Goal: Find specific page/section: Find specific page/section

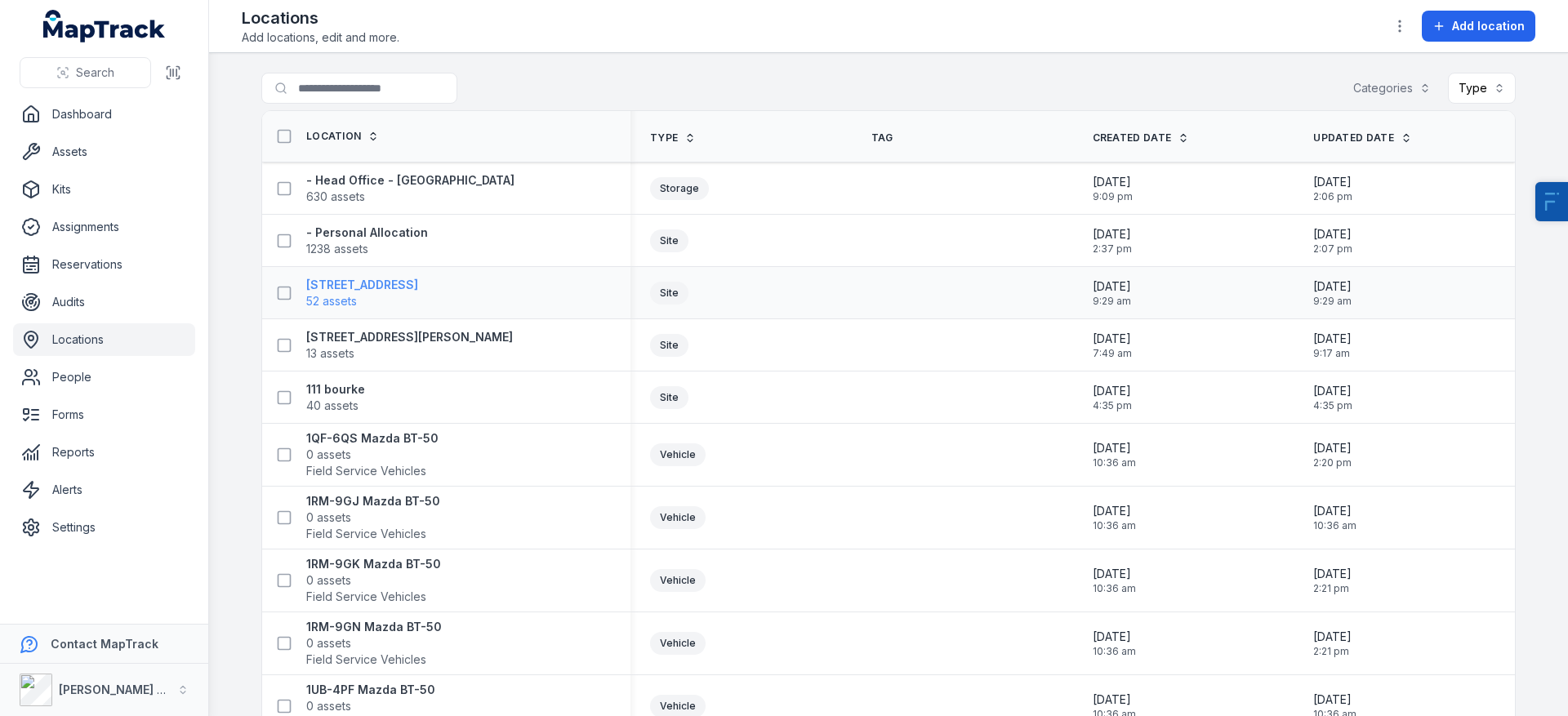
click at [351, 281] on strong "[STREET_ADDRESS]" at bounding box center [362, 285] width 112 height 16
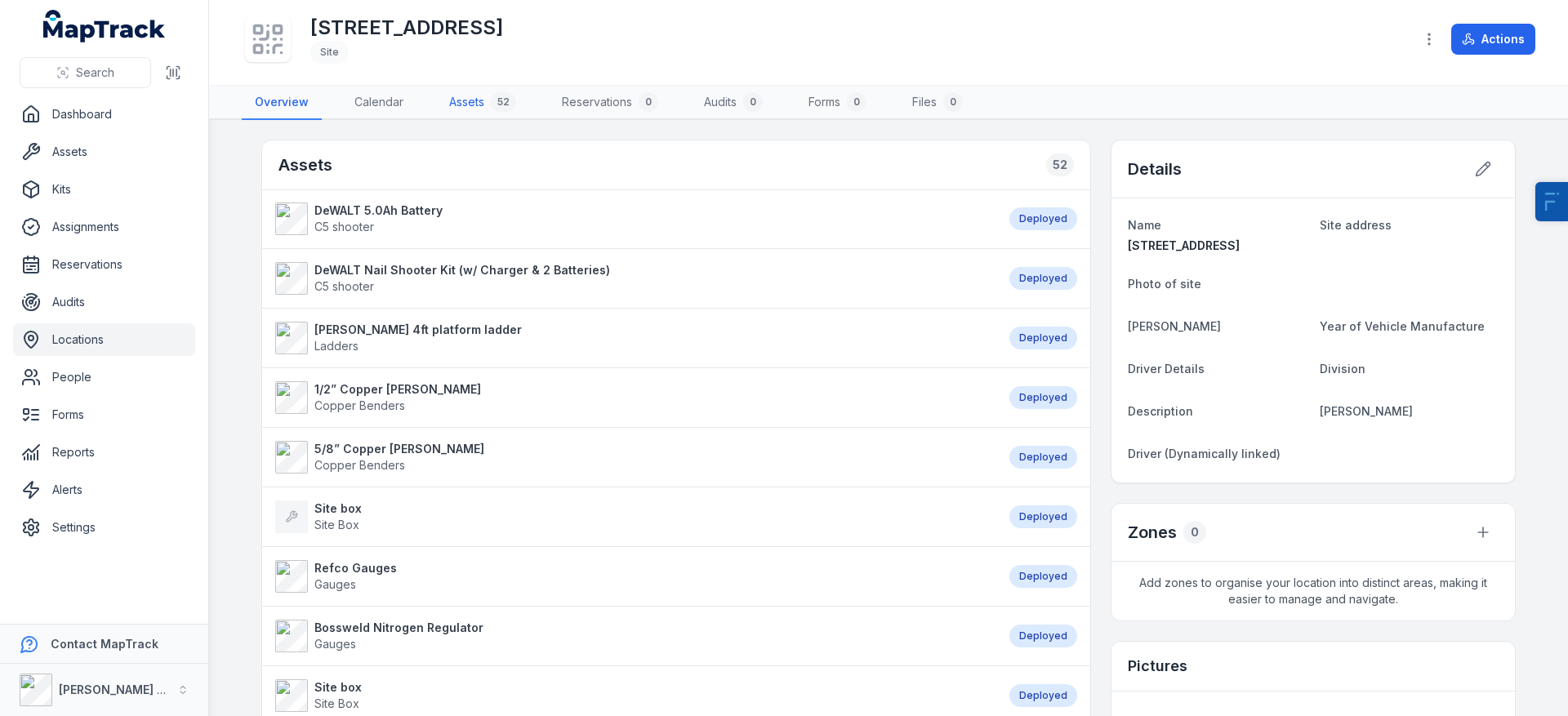
click at [450, 108] on link "Assets 52" at bounding box center [483, 103] width 93 height 34
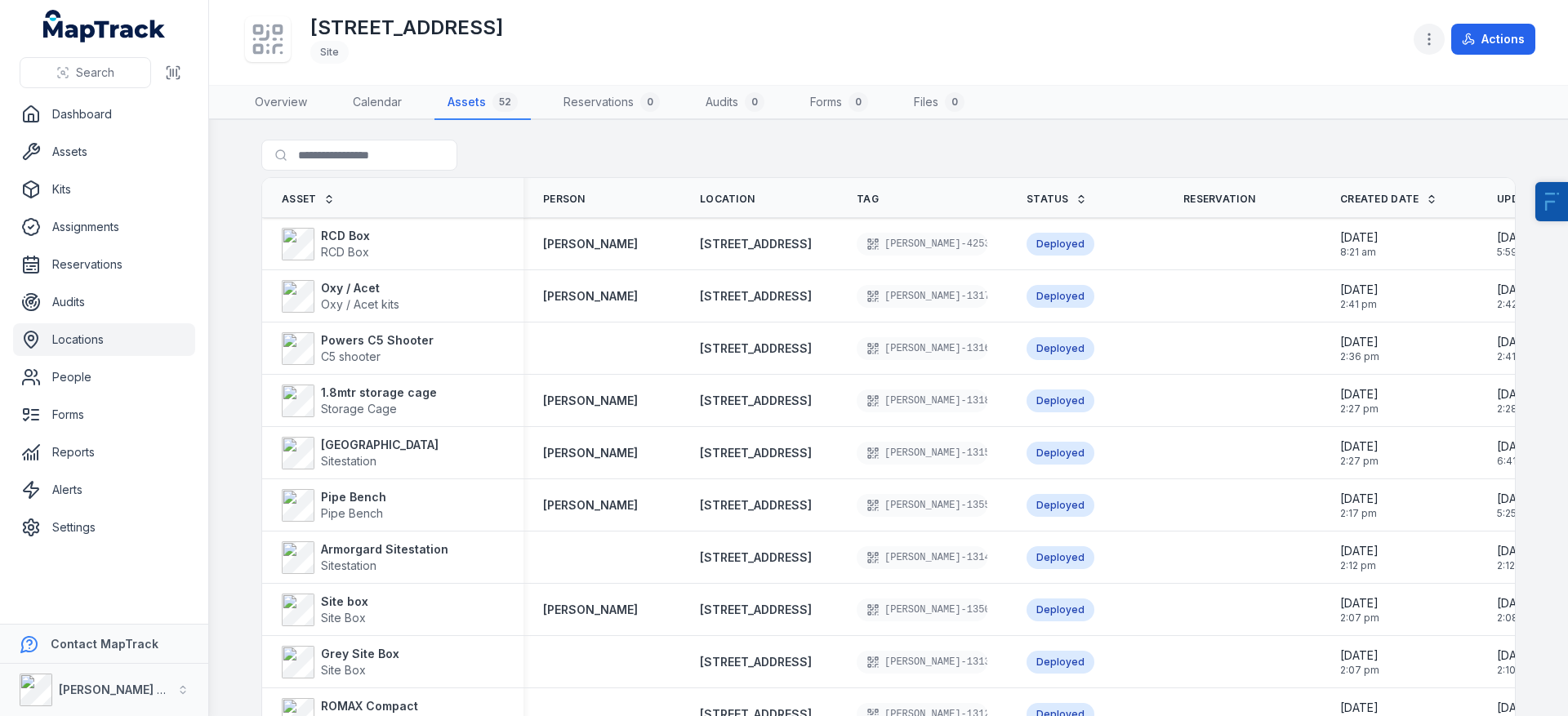
click at [1416, 37] on button "button" at bounding box center [1429, 39] width 31 height 31
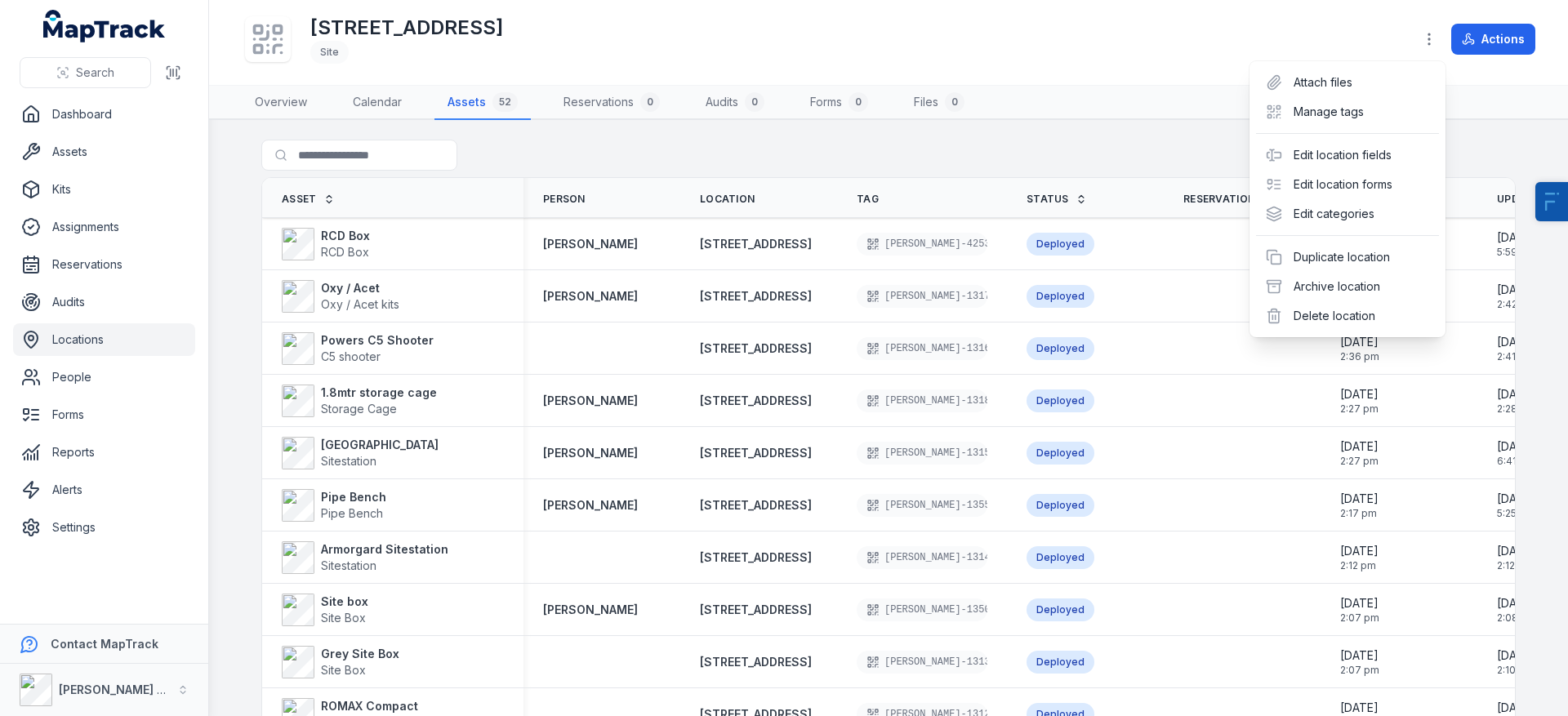
click at [1088, 132] on div "Toggle Navigation [STREET_ADDRESS] Site Actions Overview Calendar Assets 52 Res…" at bounding box center [888, 358] width 1359 height 716
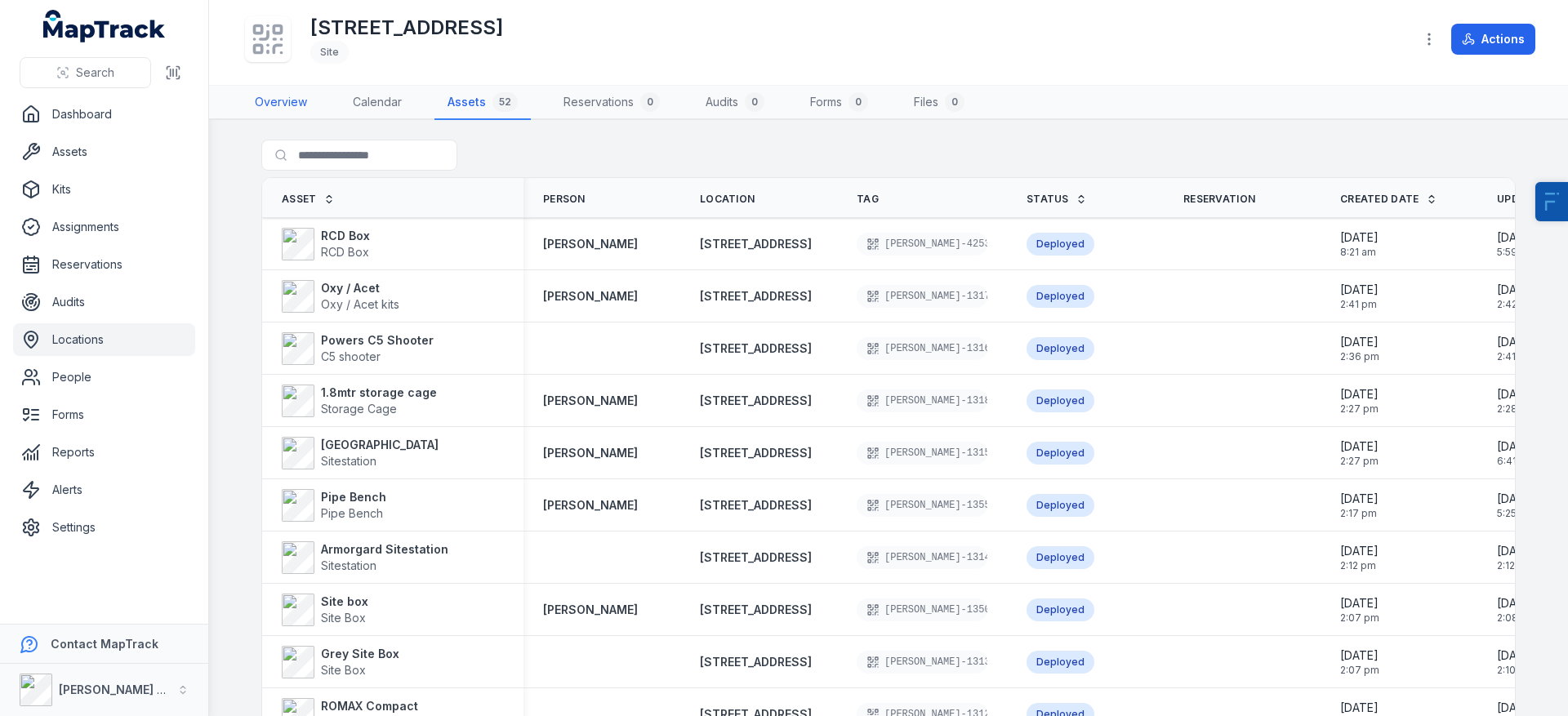
click at [266, 110] on link "Overview" at bounding box center [281, 103] width 79 height 34
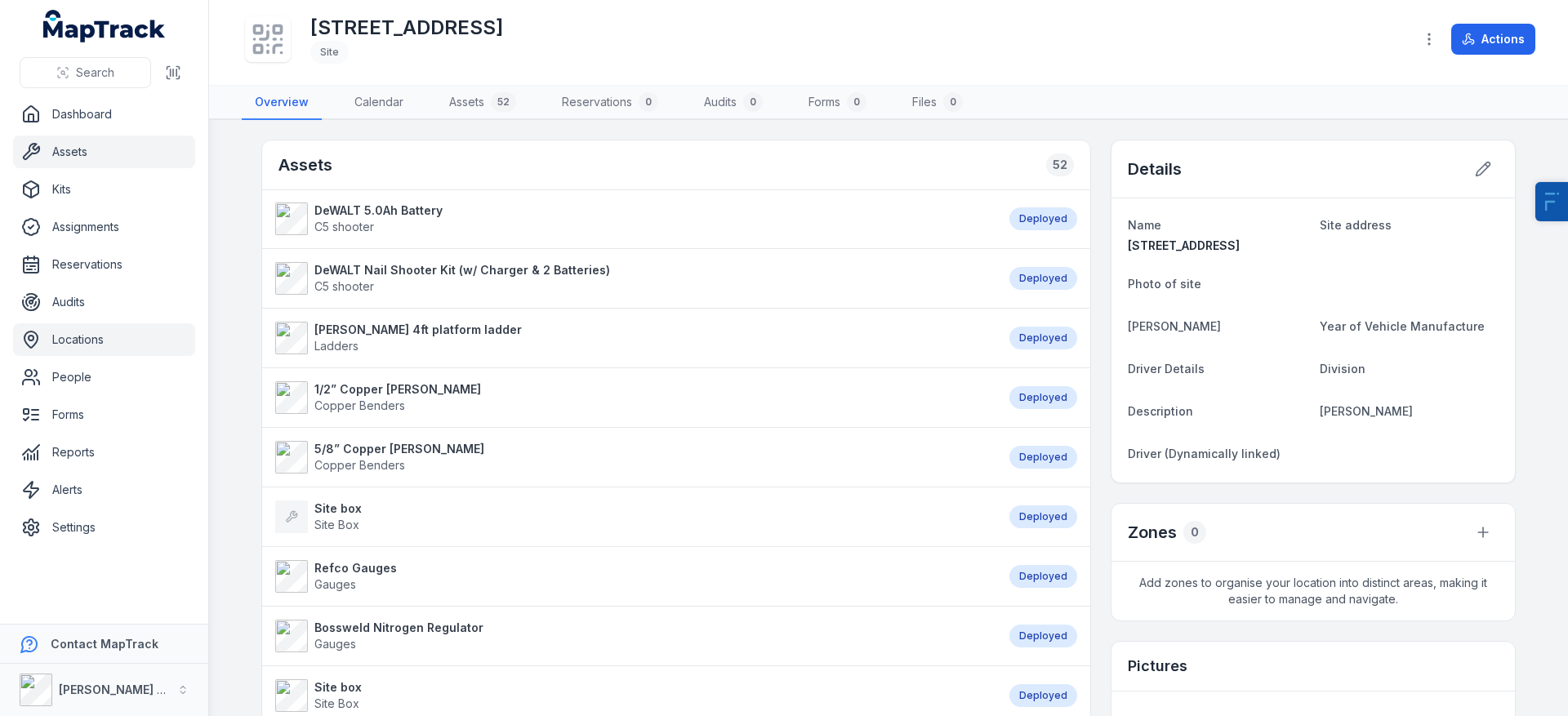
click at [98, 148] on link "Assets" at bounding box center [104, 151] width 182 height 33
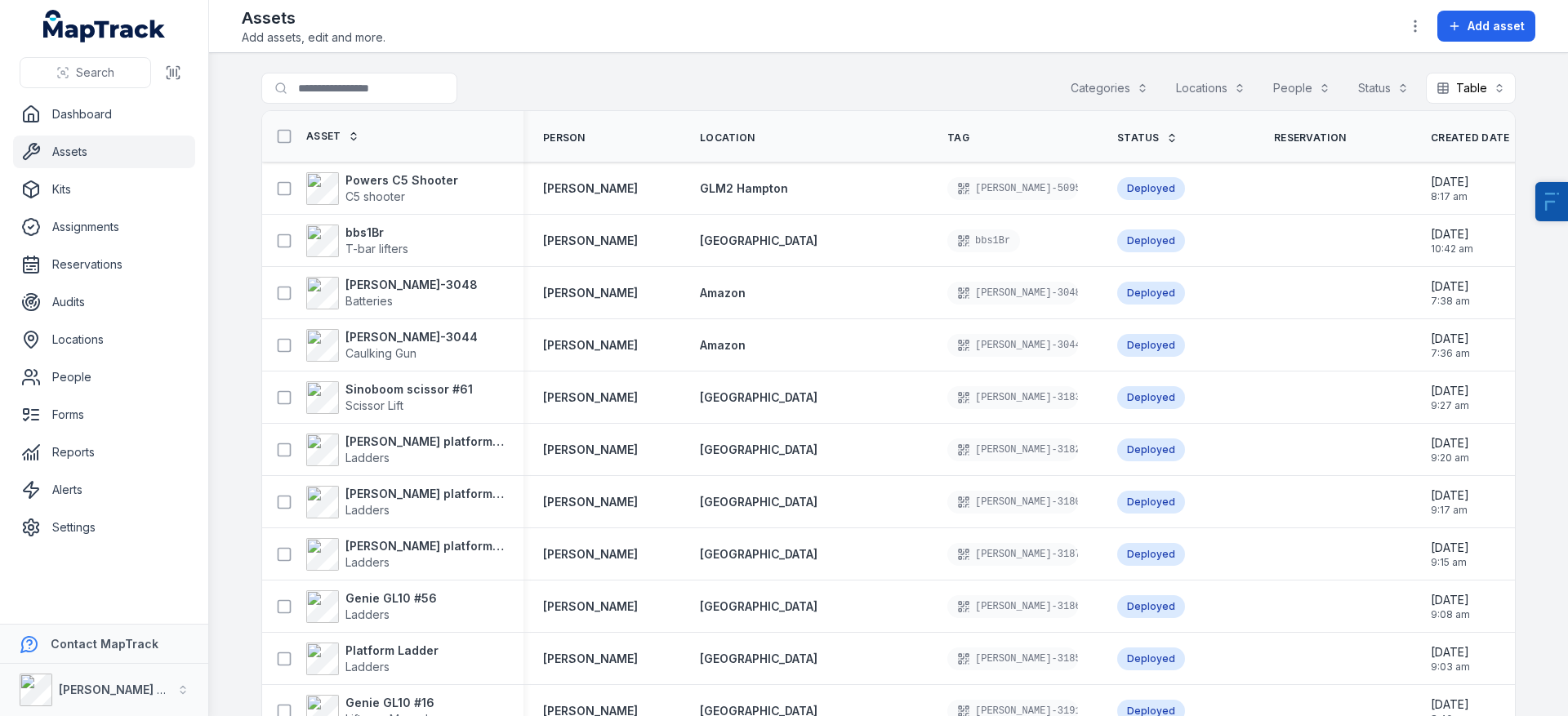
click at [1181, 89] on button "Locations" at bounding box center [1211, 88] width 91 height 31
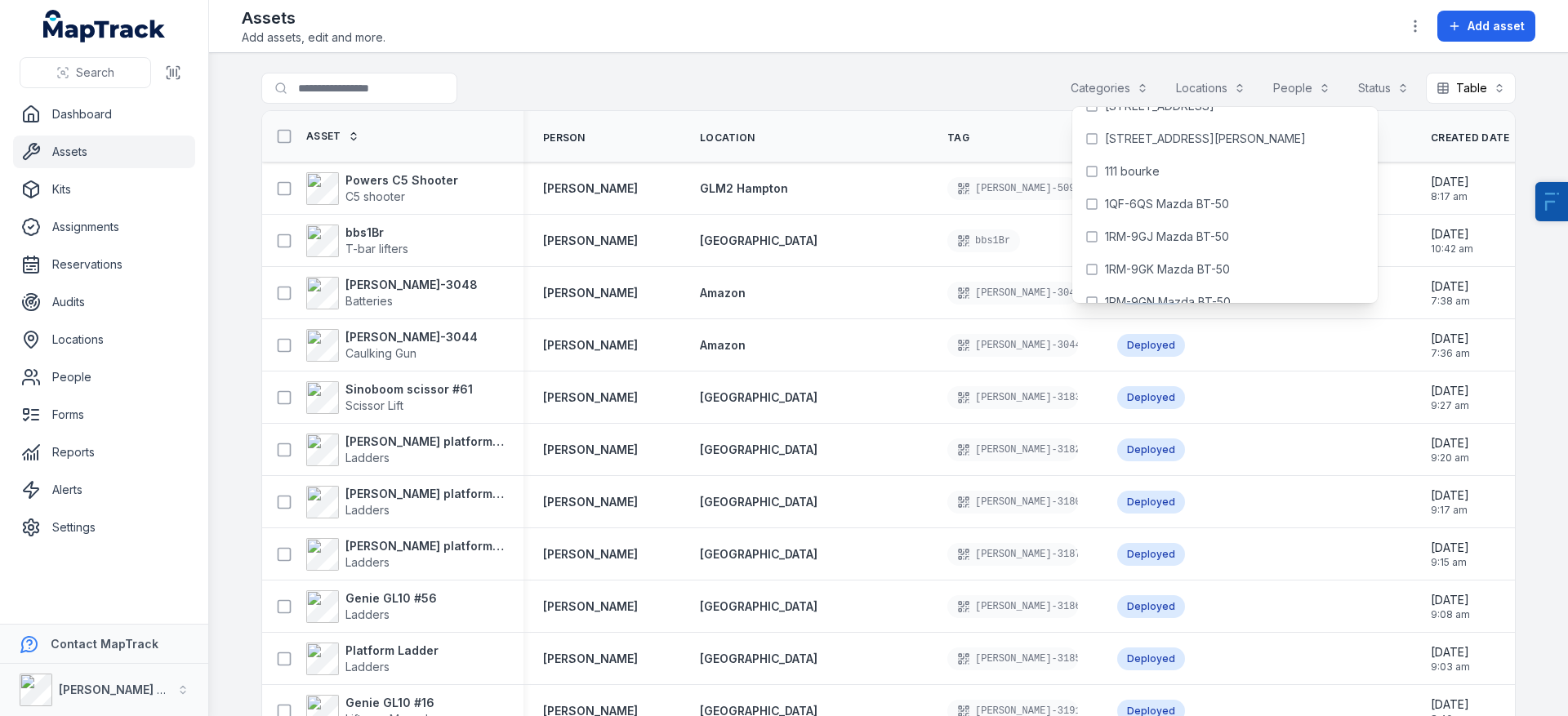
scroll to position [9, 0]
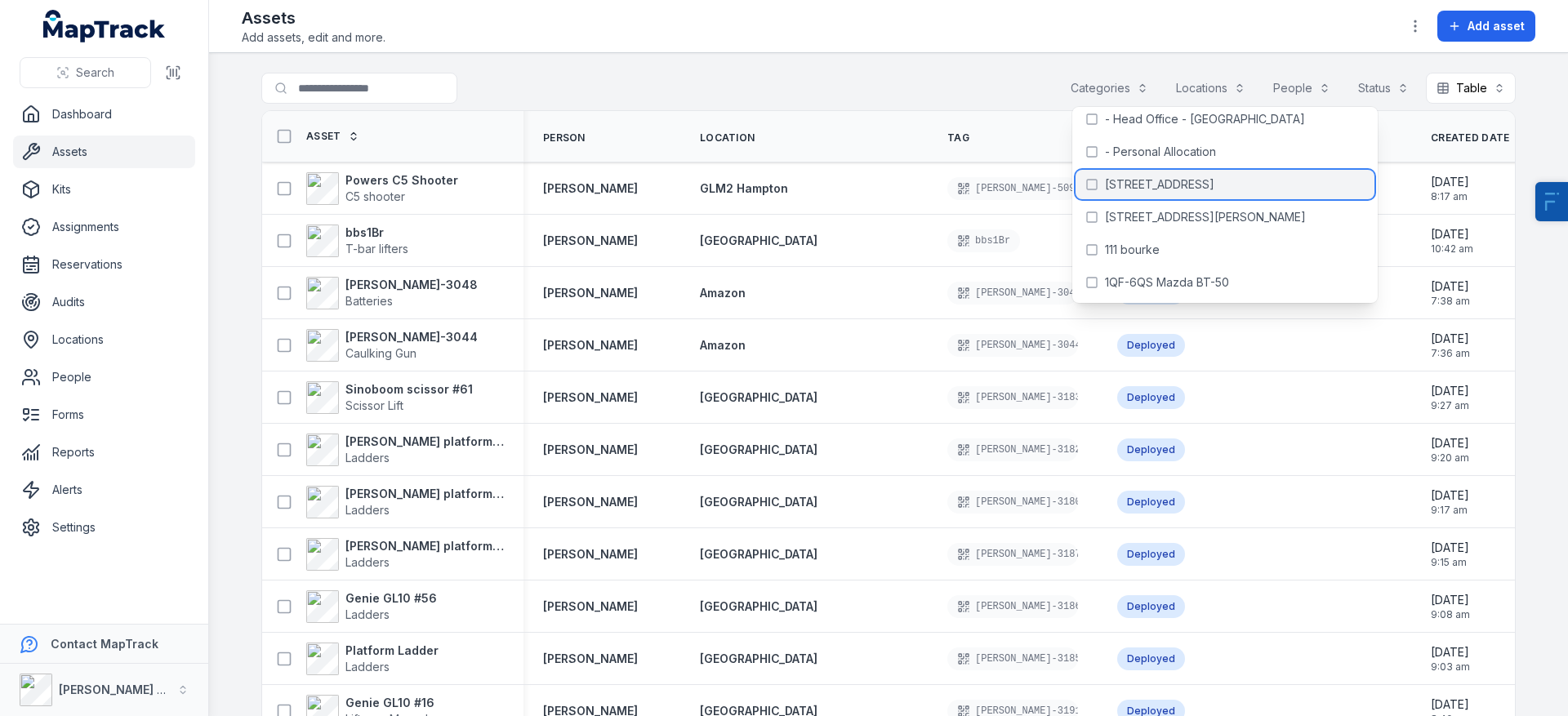
click at [1173, 178] on span "[STREET_ADDRESS]" at bounding box center [1160, 184] width 110 height 16
click at [784, 75] on div "**********" at bounding box center [888, 92] width 1255 height 38
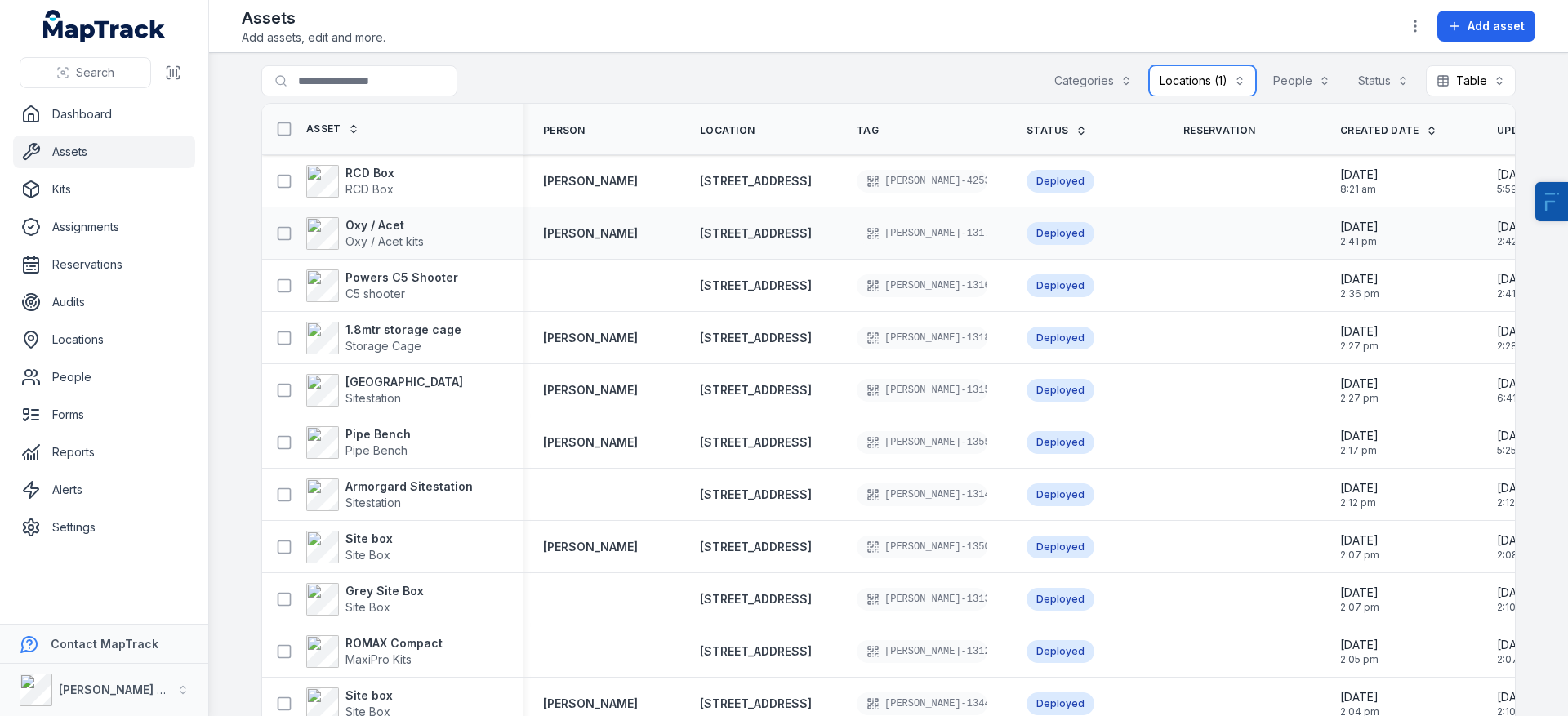
scroll to position [0, 106]
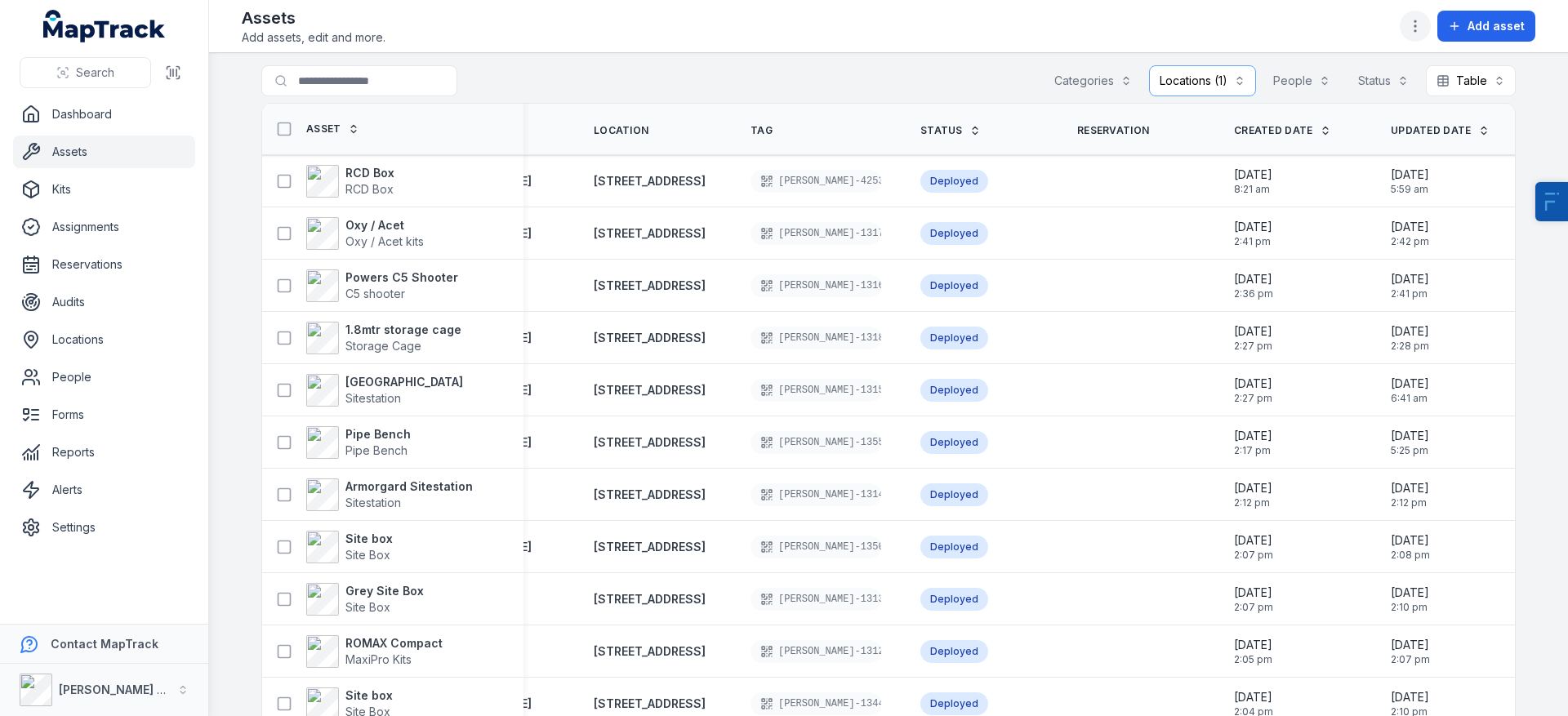
click at [1422, 30] on icon "button" at bounding box center [1415, 26] width 16 height 16
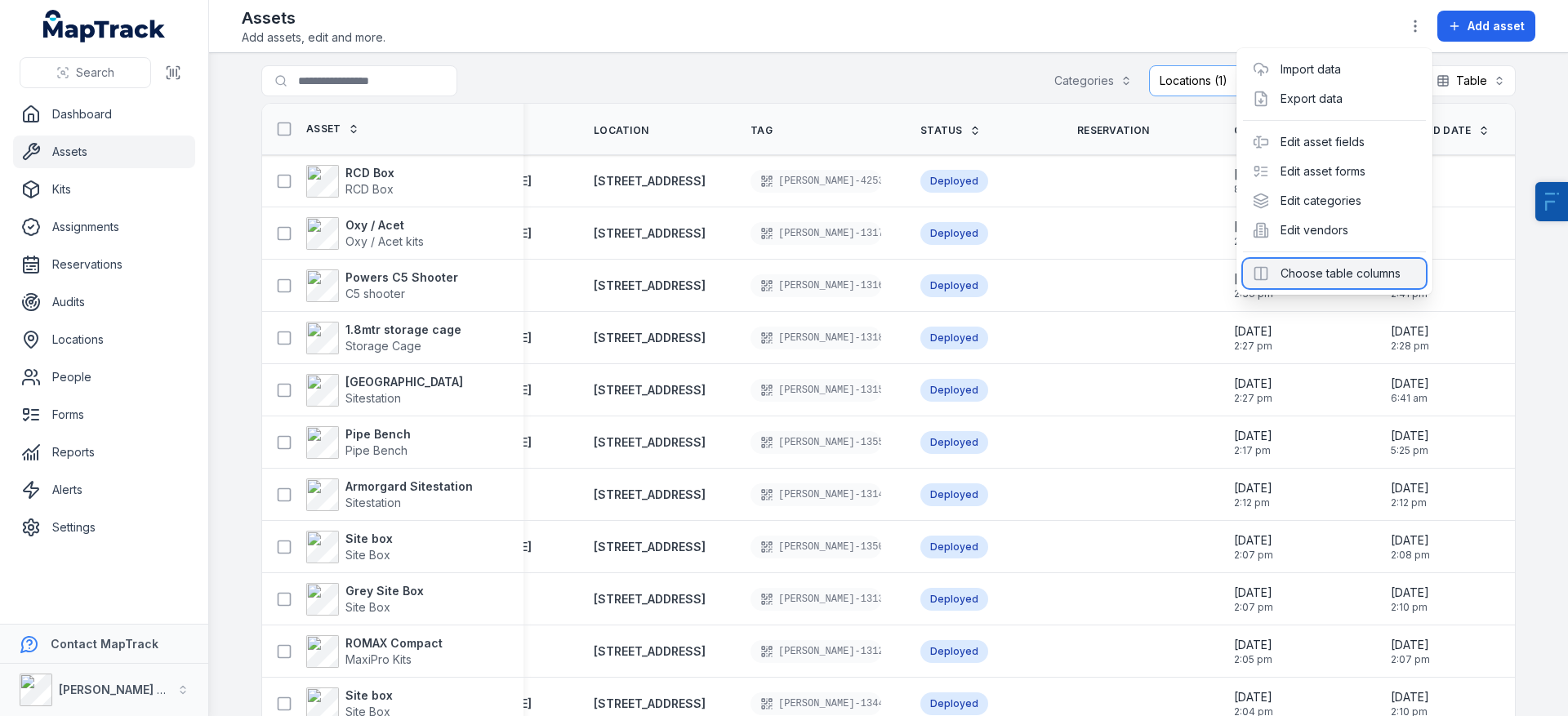
click at [1338, 274] on div "Choose table columns" at bounding box center [1335, 274] width 183 height 29
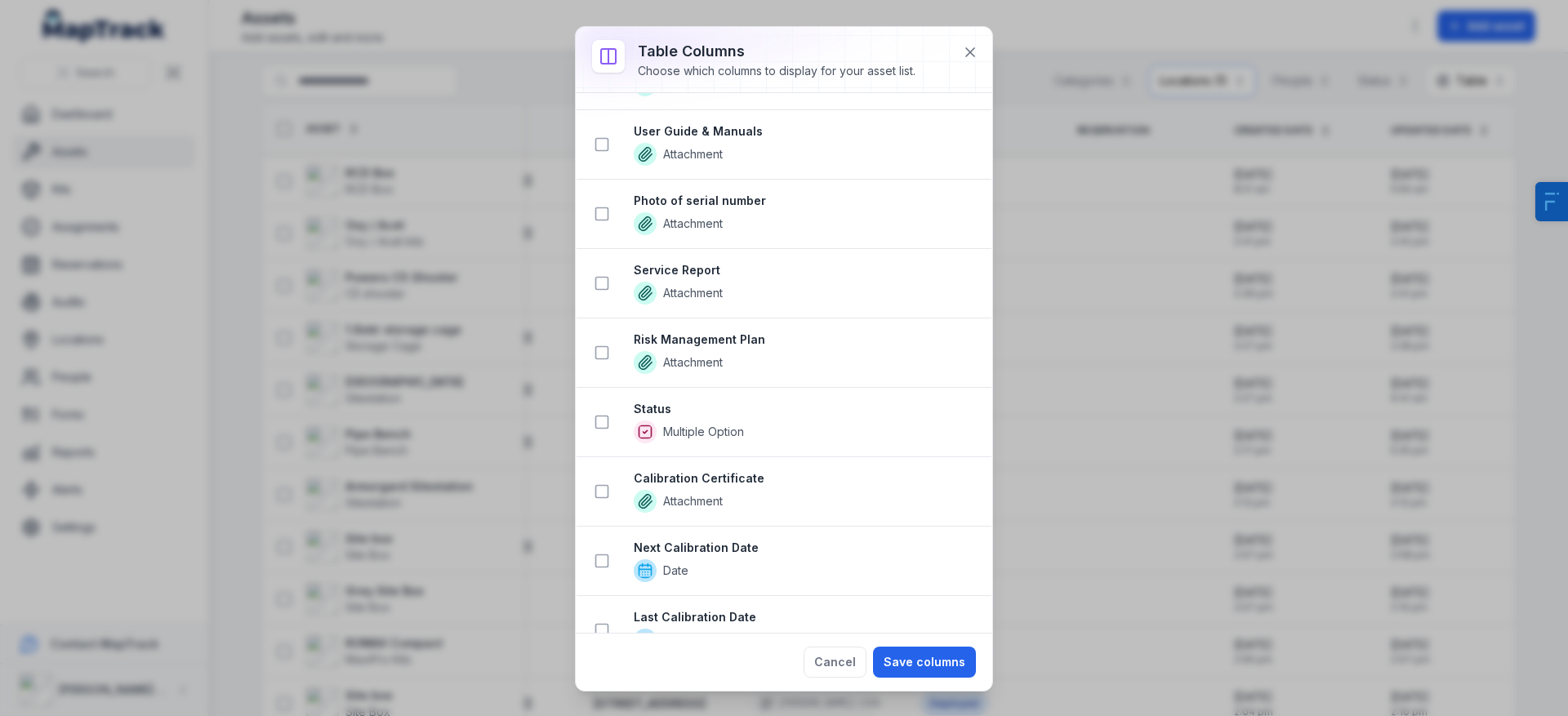
scroll to position [482, 0]
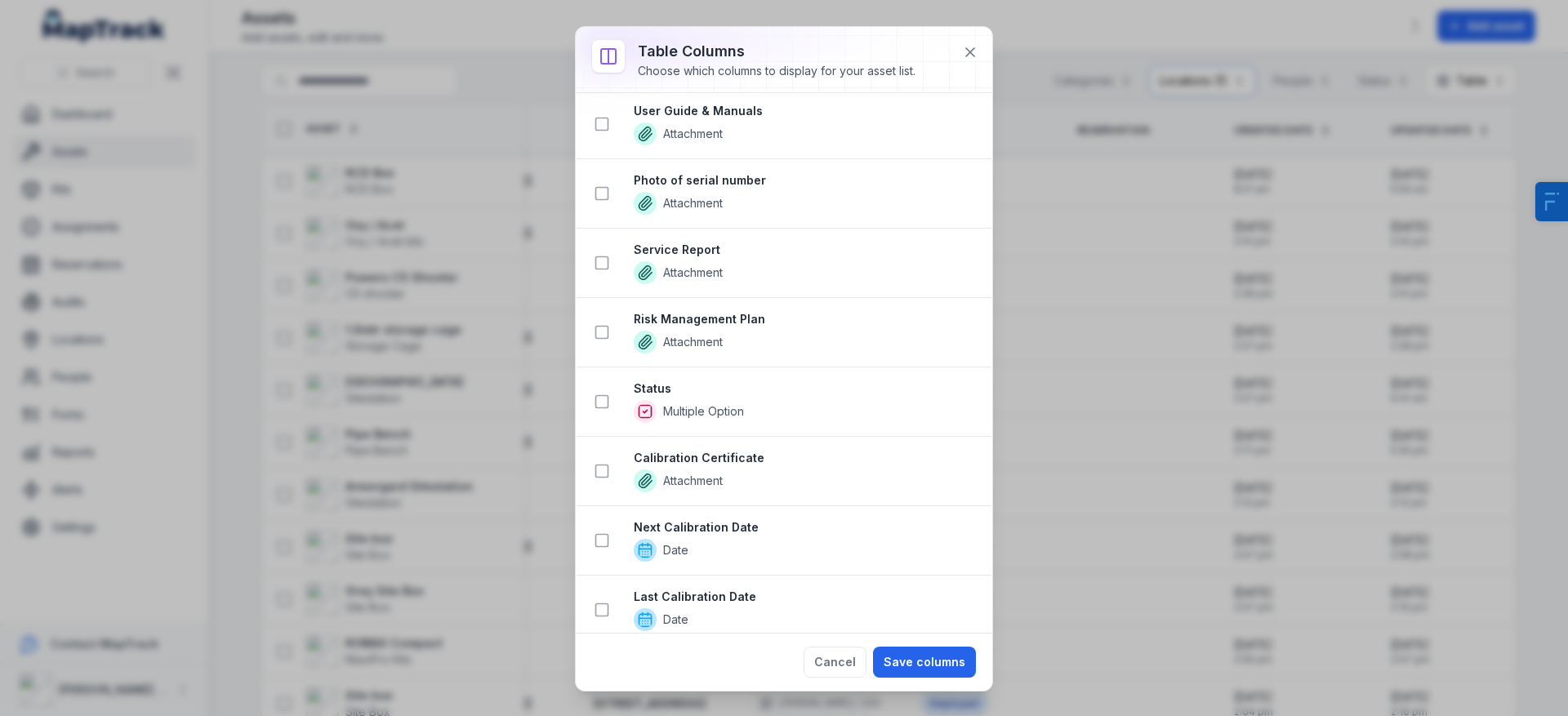
click at [618, 542] on li "Next Calibration Date Date" at bounding box center [784, 541] width 415 height 70
click at [612, 542] on button at bounding box center [602, 541] width 31 height 31
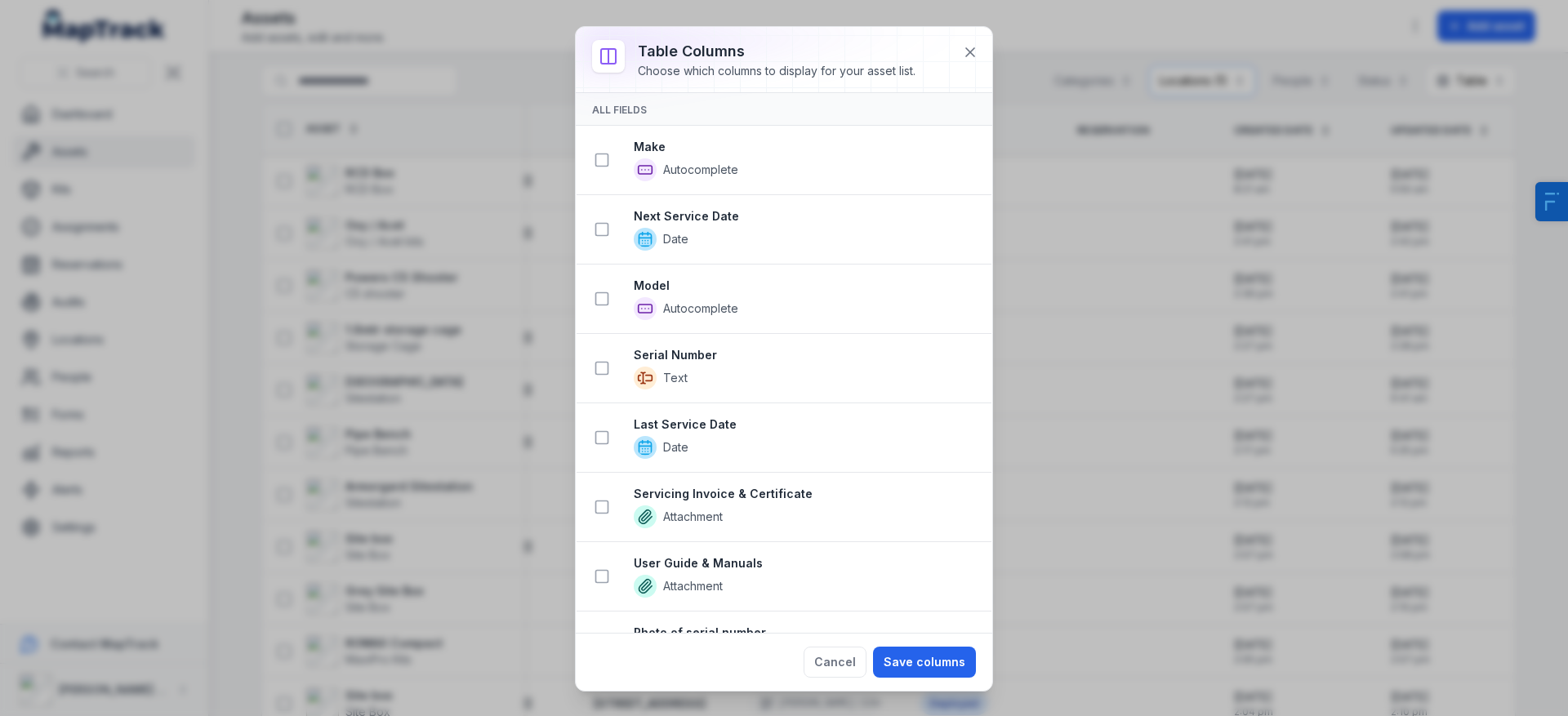
scroll to position [0, 0]
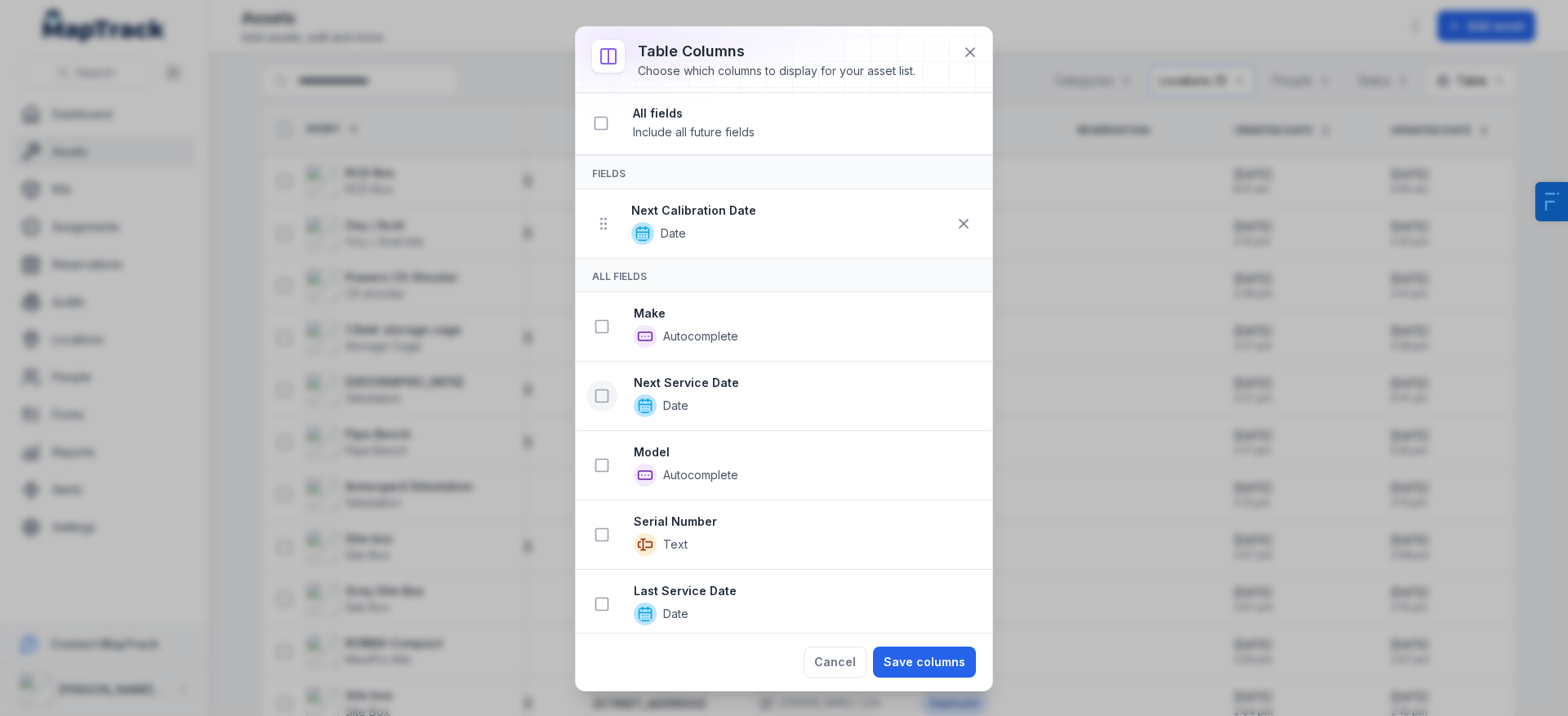
click at [613, 394] on button at bounding box center [602, 396] width 31 height 31
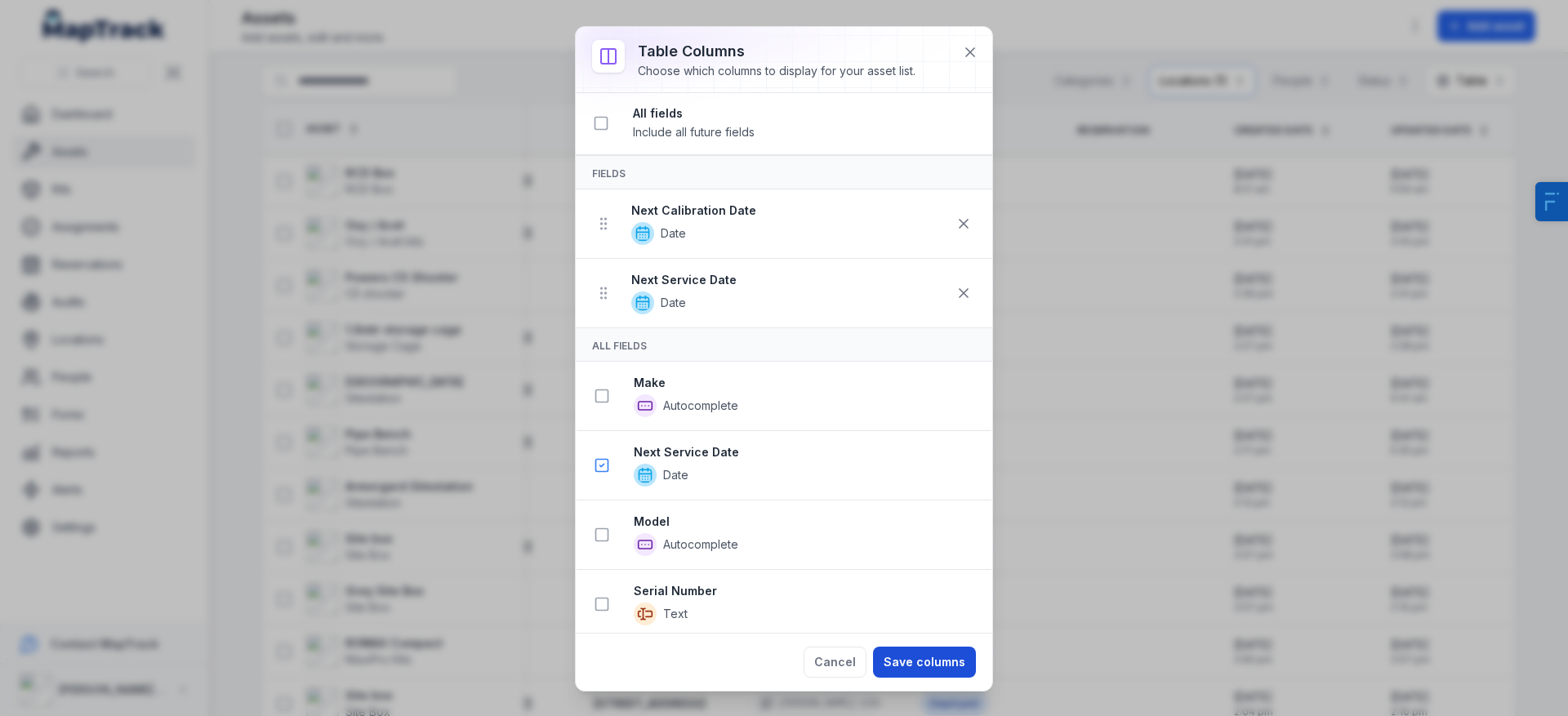
click at [936, 656] on button "Save columns" at bounding box center [924, 662] width 103 height 31
